Goal: Transaction & Acquisition: Purchase product/service

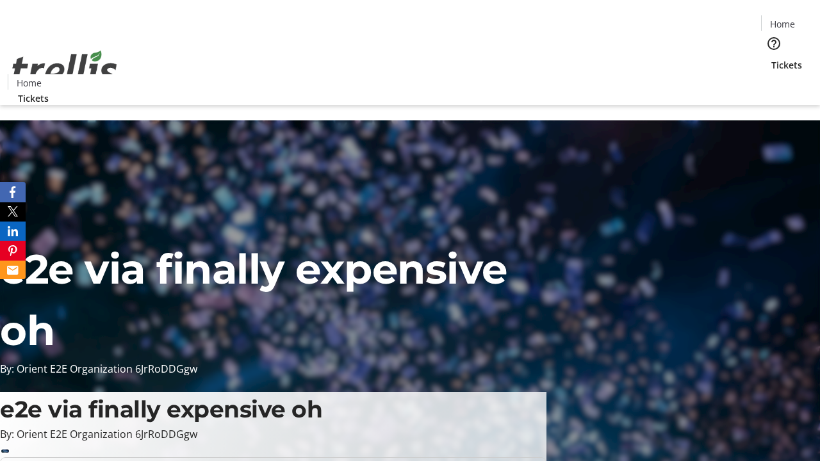
click at [771, 58] on span "Tickets" at bounding box center [786, 64] width 31 height 13
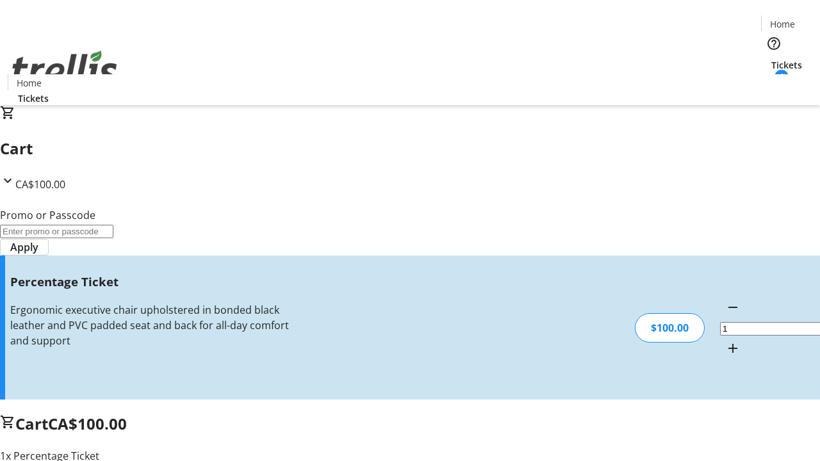
type input "BAR"
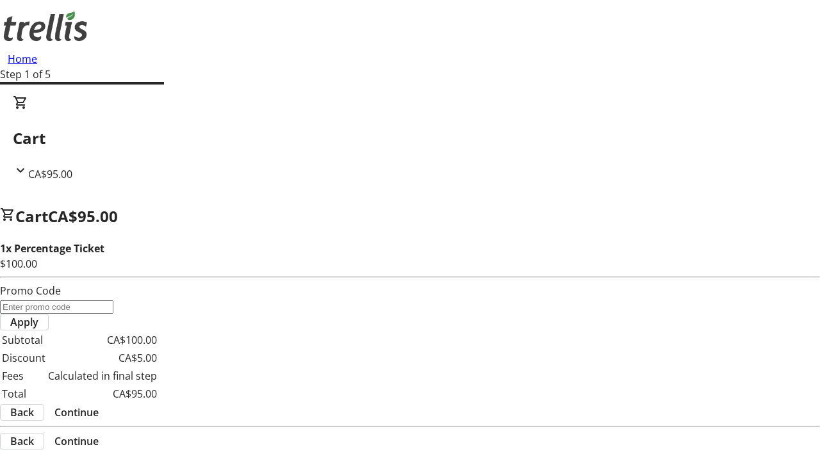
click at [99, 405] on span "Continue" at bounding box center [76, 412] width 44 height 15
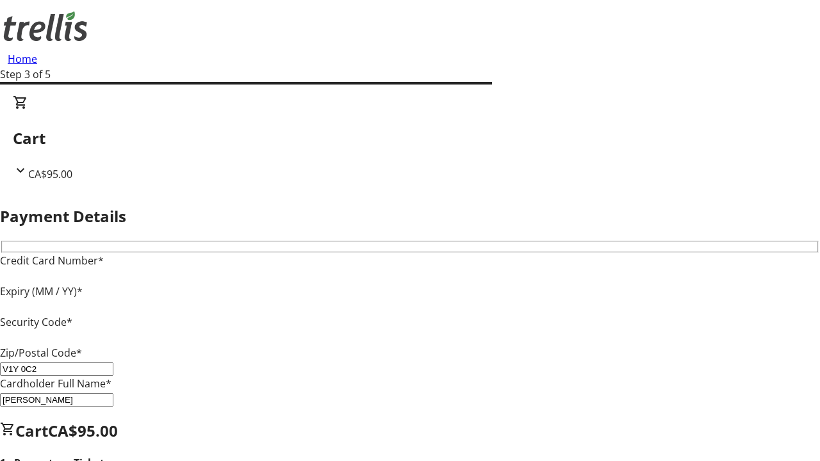
type input "V1Y 0C2"
